Goal: Check status: Check status

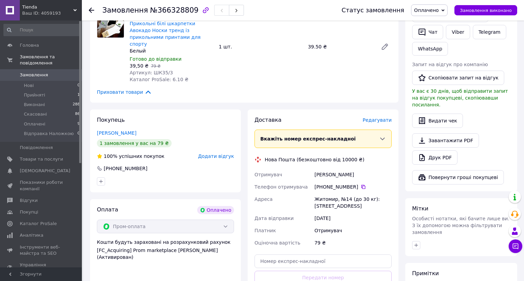
scroll to position [273, 0]
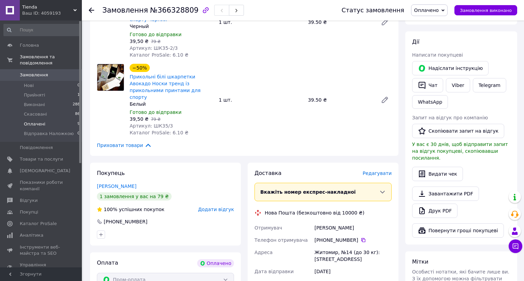
click at [39, 121] on span "Оплачені" at bounding box center [35, 124] width 22 height 6
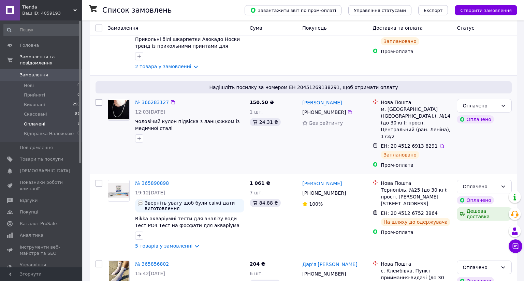
scroll to position [137, 0]
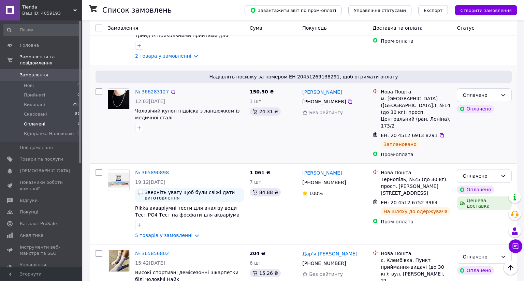
click at [156, 89] on link "№ 366283127" at bounding box center [152, 91] width 34 height 5
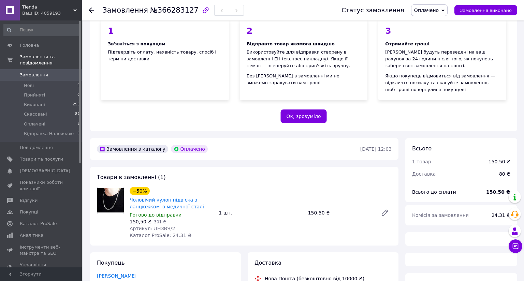
scroll to position [137, 0]
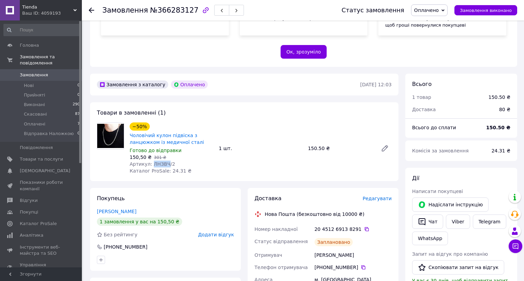
drag, startPoint x: 165, startPoint y: 165, endPoint x: 149, endPoint y: 166, distance: 15.4
click at [149, 166] on span "Артикул: ЛНЗВЧ/2" at bounding box center [152, 163] width 45 height 5
copy span "ЛНЗВЧ"
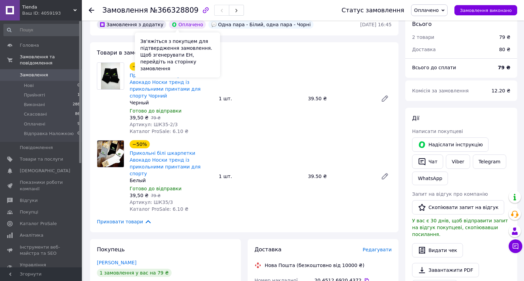
scroll to position [209, 0]
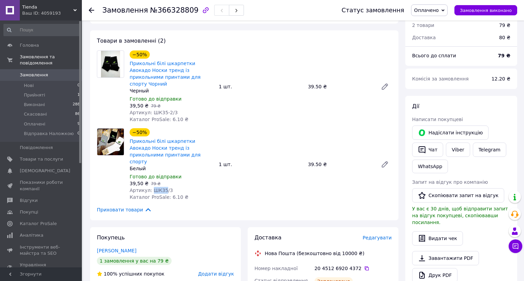
drag, startPoint x: 161, startPoint y: 176, endPoint x: 151, endPoint y: 176, distance: 10.2
click at [151, 188] on span "Артикул: ШК35/3" at bounding box center [151, 190] width 43 height 5
copy span "ШК35"
